Goal: Find specific page/section: Find specific page/section

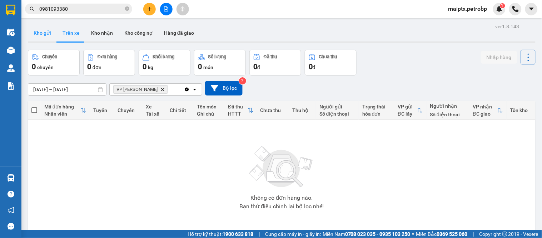
click at [50, 38] on button "Kho gửi" at bounding box center [42, 32] width 29 height 17
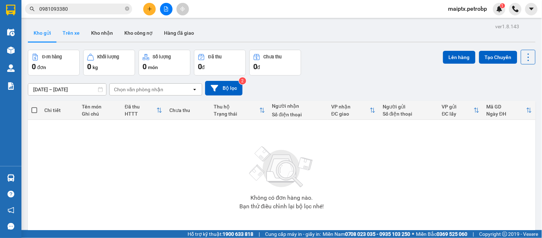
click at [69, 36] on button "Trên xe" at bounding box center [71, 32] width 29 height 17
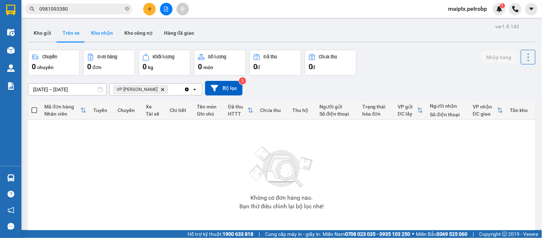
click at [93, 31] on button "Kho nhận" at bounding box center [101, 32] width 33 height 17
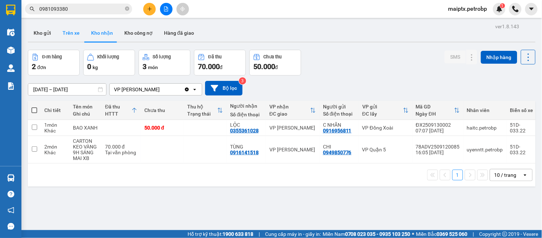
click at [69, 32] on button "Trên xe" at bounding box center [71, 32] width 29 height 17
type input "[DATE] – [DATE]"
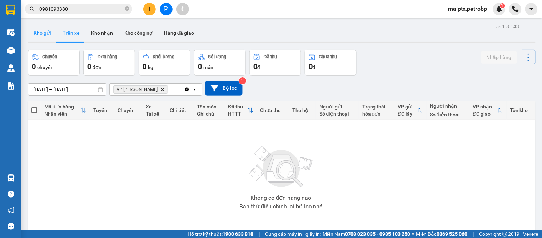
click at [44, 29] on button "Kho gửi" at bounding box center [42, 32] width 29 height 17
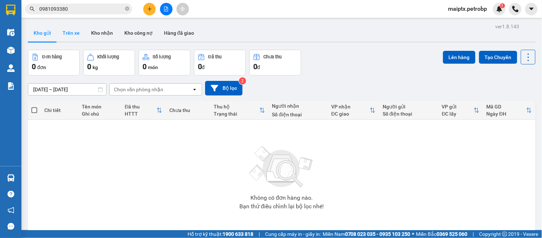
click at [65, 35] on button "Trên xe" at bounding box center [71, 32] width 29 height 17
